Goal: Task Accomplishment & Management: Manage account settings

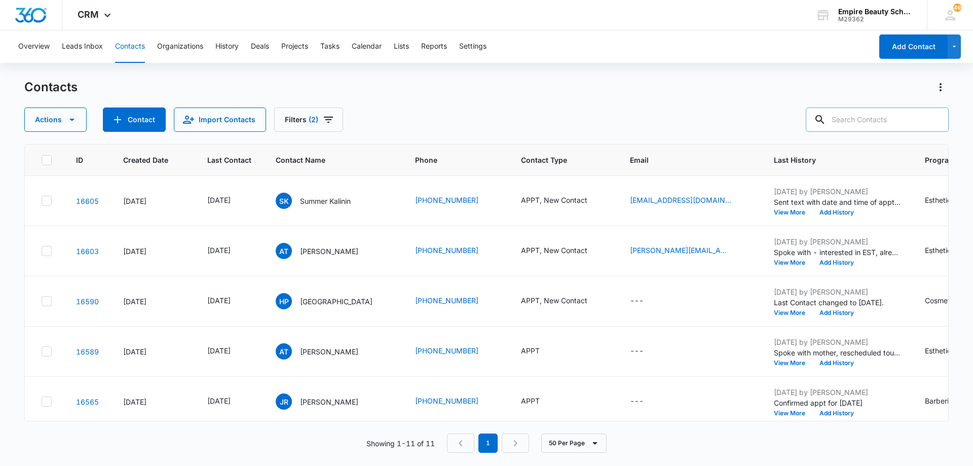
click at [854, 119] on input "text" at bounding box center [877, 119] width 143 height 24
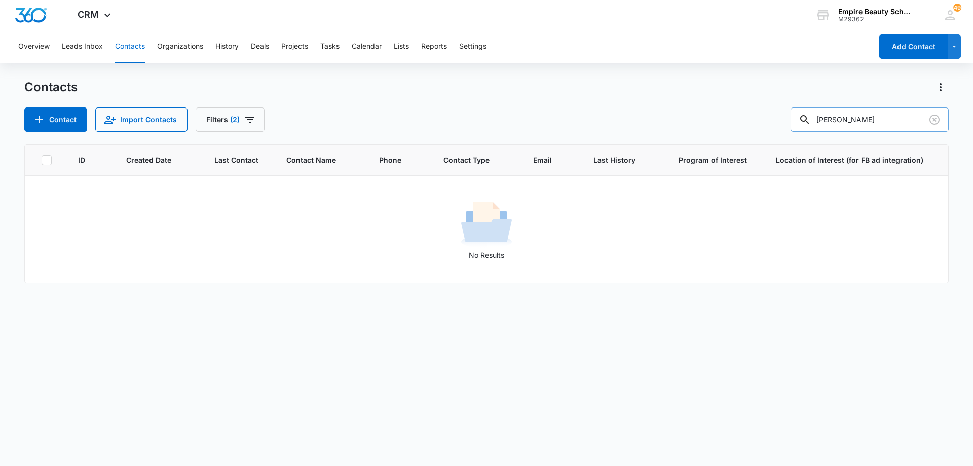
click at [888, 119] on input "[PERSON_NAME]" at bounding box center [870, 119] width 158 height 24
click at [887, 119] on input "[PERSON_NAME]" at bounding box center [870, 119] width 158 height 24
type input "[PERSON_NAME]"
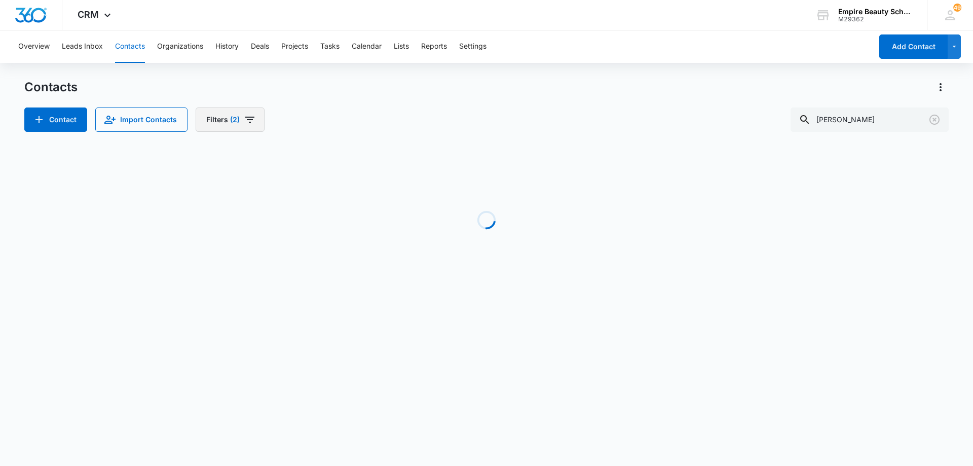
click at [250, 120] on icon "Filters" at bounding box center [249, 120] width 9 height 6
click at [240, 236] on icon "Clear" at bounding box center [242, 236] width 8 height 8
click at [448, 107] on div "Contacts Contact Import Contacts Filters (1) [PERSON_NAME]" at bounding box center [486, 105] width 925 height 53
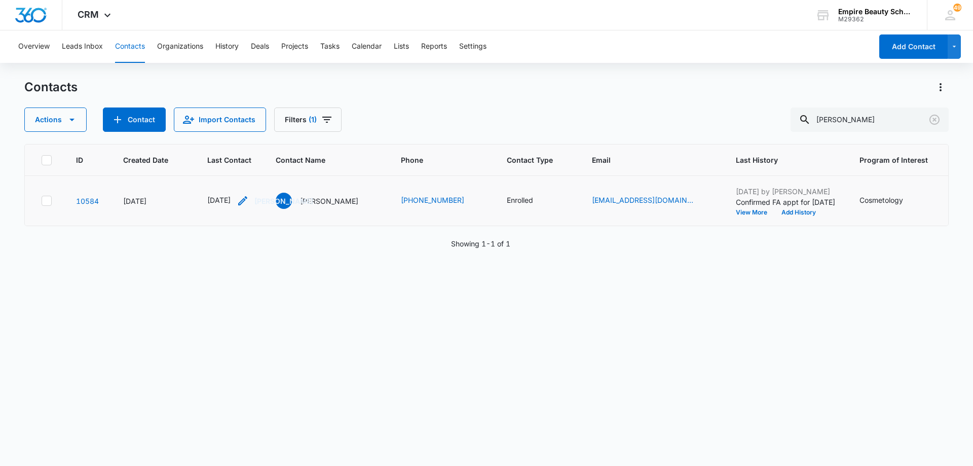
click at [247, 199] on icon "Last Contact - 1755043200 - Select to Edit Field" at bounding box center [242, 200] width 9 height 9
click at [246, 135] on input "[DATE]" at bounding box center [238, 135] width 75 height 11
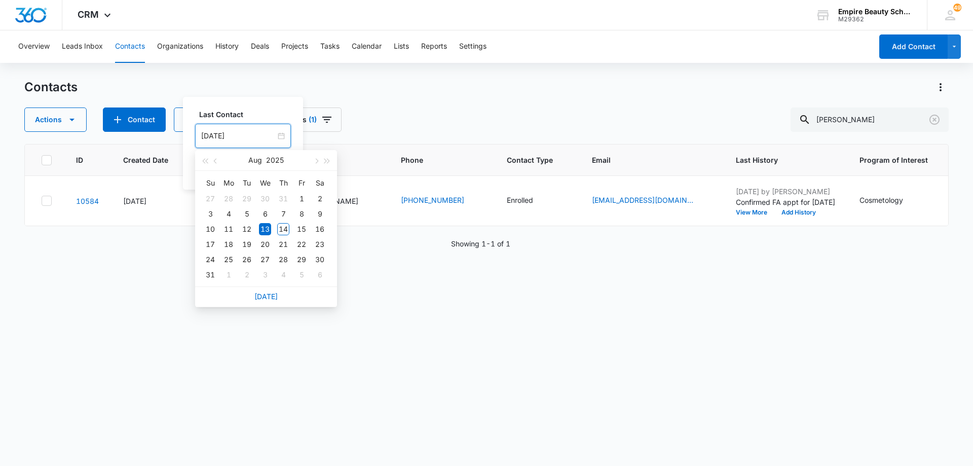
click at [259, 294] on link "[DATE]" at bounding box center [266, 296] width 23 height 9
type input "[DATE]"
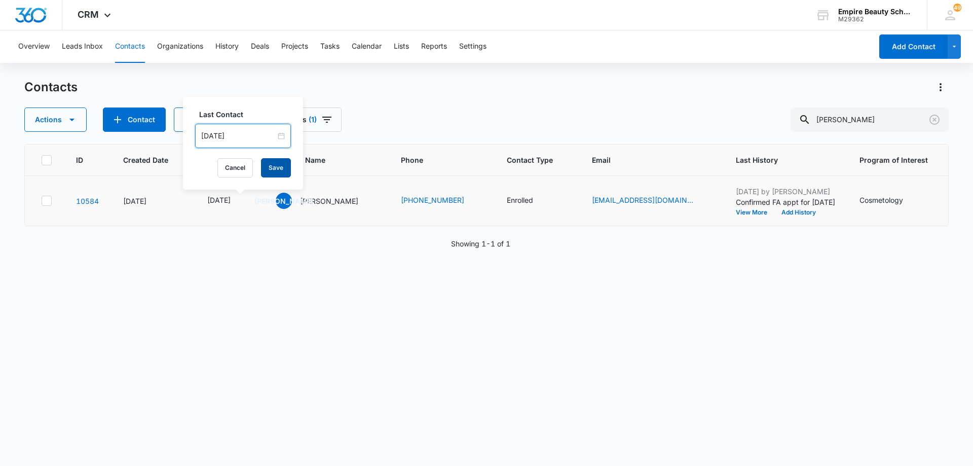
click at [279, 168] on button "Save" at bounding box center [276, 167] width 30 height 19
click at [781, 211] on button "Add History" at bounding box center [799, 212] width 49 height 6
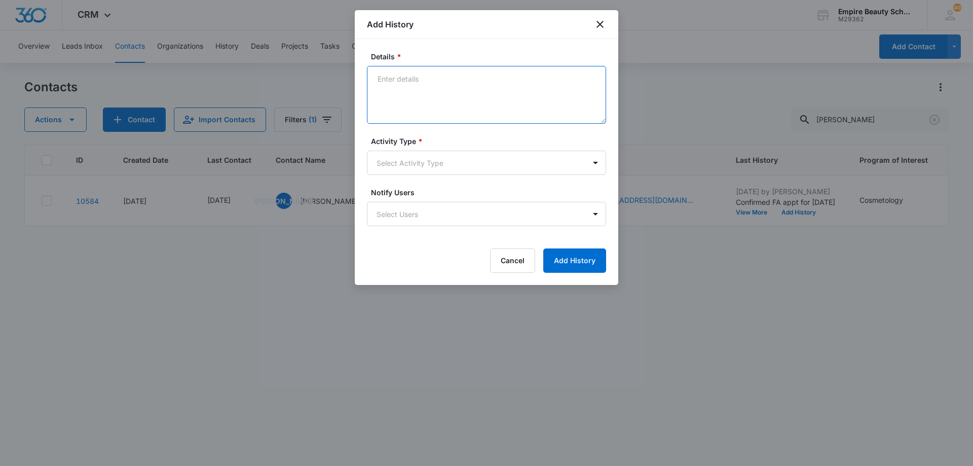
click at [497, 89] on textarea "Details *" at bounding box center [486, 95] width 239 height 58
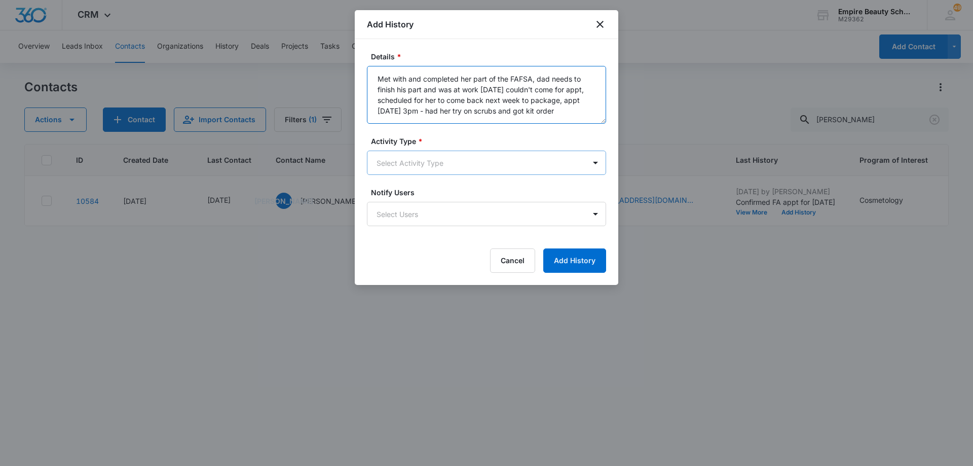
type textarea "Met with and completed her part of the FAFSA, dad needs to finish his part and …"
click at [520, 168] on body "CRM Apps Forms CRM Email Shop Payments POS Files Brand Settings Empire Beauty S…" at bounding box center [486, 233] width 973 height 466
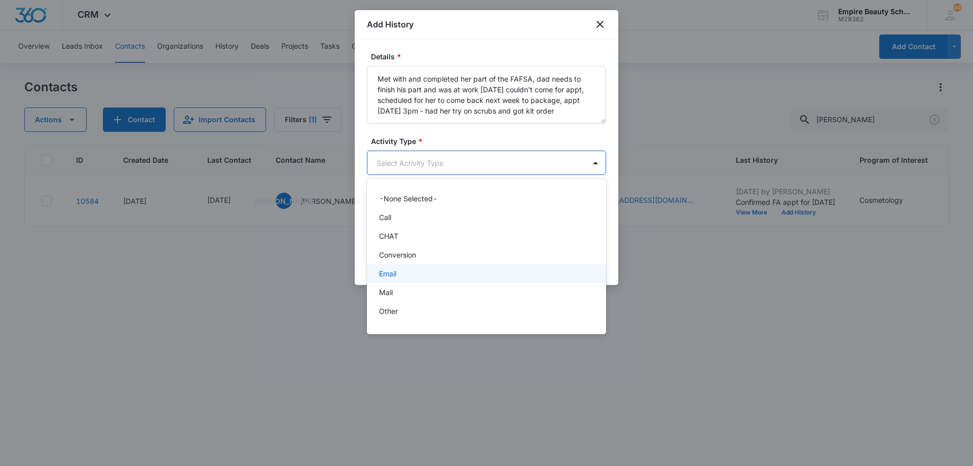
scroll to position [51, 0]
drag, startPoint x: 485, startPoint y: 278, endPoint x: 493, endPoint y: 275, distance: 8.7
click at [486, 278] on div "P2P" at bounding box center [485, 279] width 213 height 11
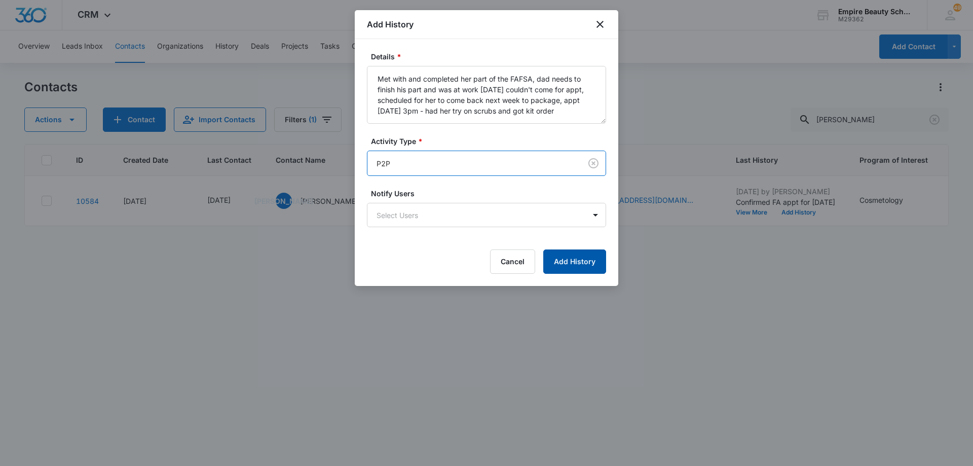
click at [563, 263] on button "Add History" at bounding box center [575, 261] width 63 height 24
